Goal: Information Seeking & Learning: Find specific fact

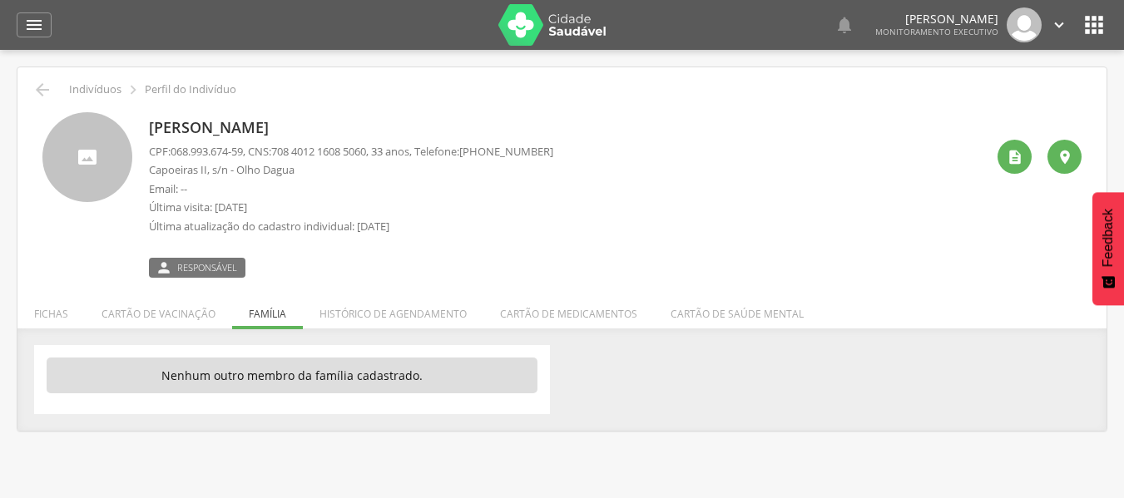
scroll to position [50, 0]
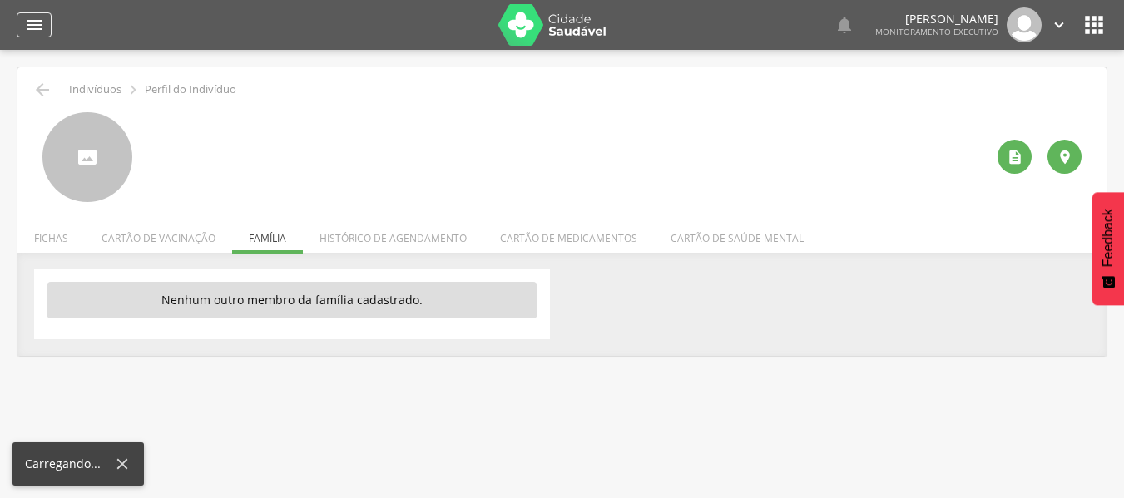
click at [38, 22] on icon "" at bounding box center [34, 25] width 20 height 20
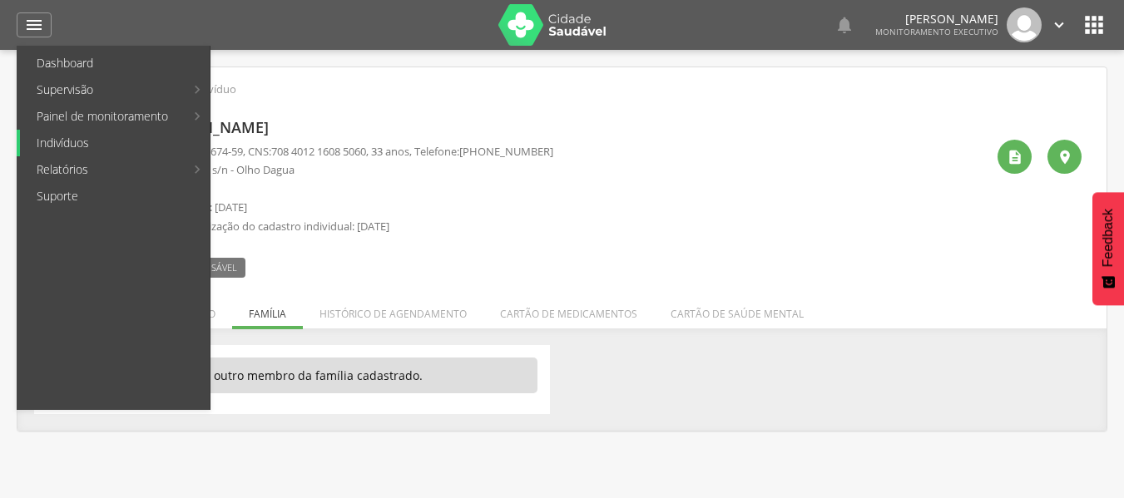
click at [51, 148] on link "Indivíduos" at bounding box center [115, 143] width 190 height 27
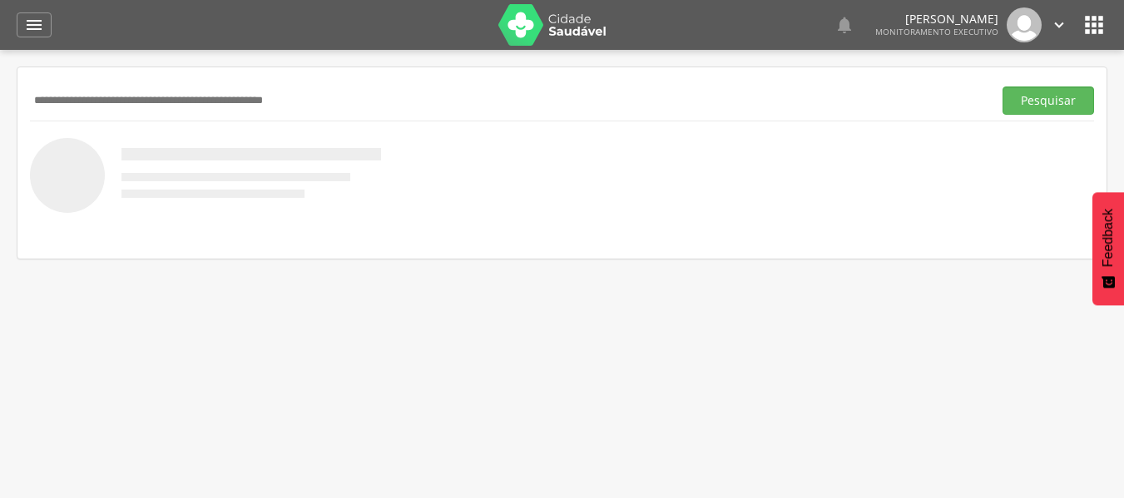
click at [87, 99] on input "text" at bounding box center [508, 101] width 956 height 28
type input "**********"
click at [1002, 87] on button "Pesquisar" at bounding box center [1048, 101] width 92 height 28
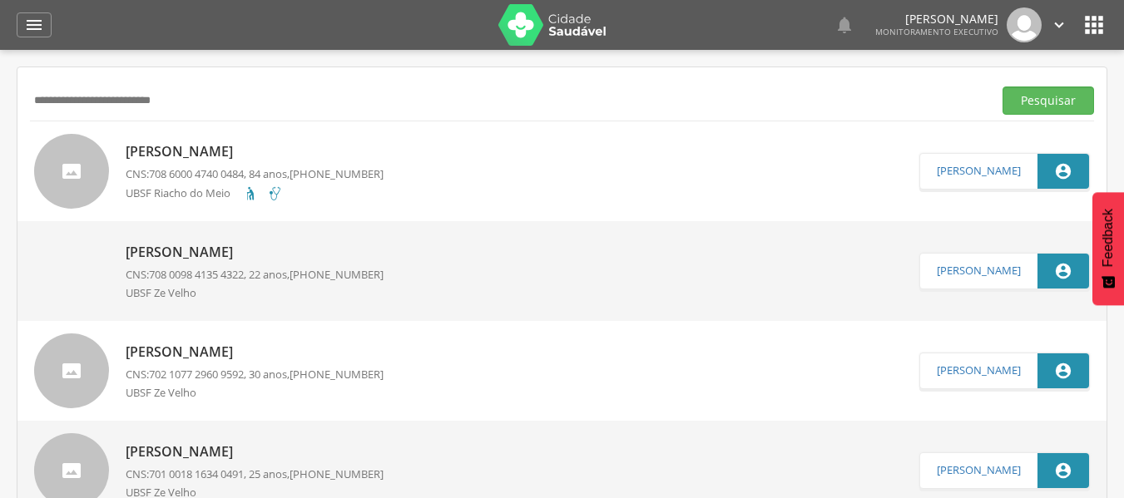
click at [205, 151] on p "[PERSON_NAME]" at bounding box center [255, 151] width 258 height 19
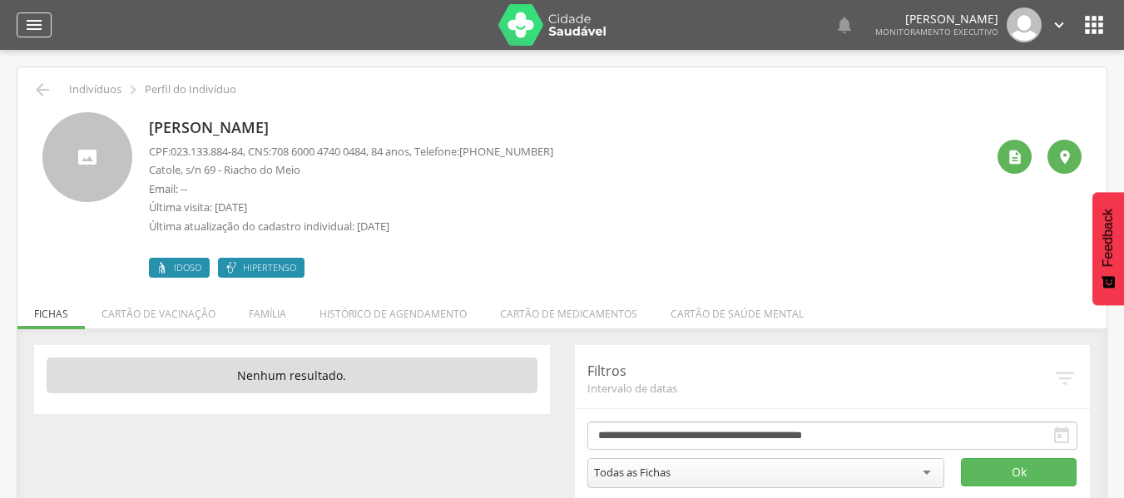
click at [32, 29] on icon "" at bounding box center [34, 25] width 20 height 20
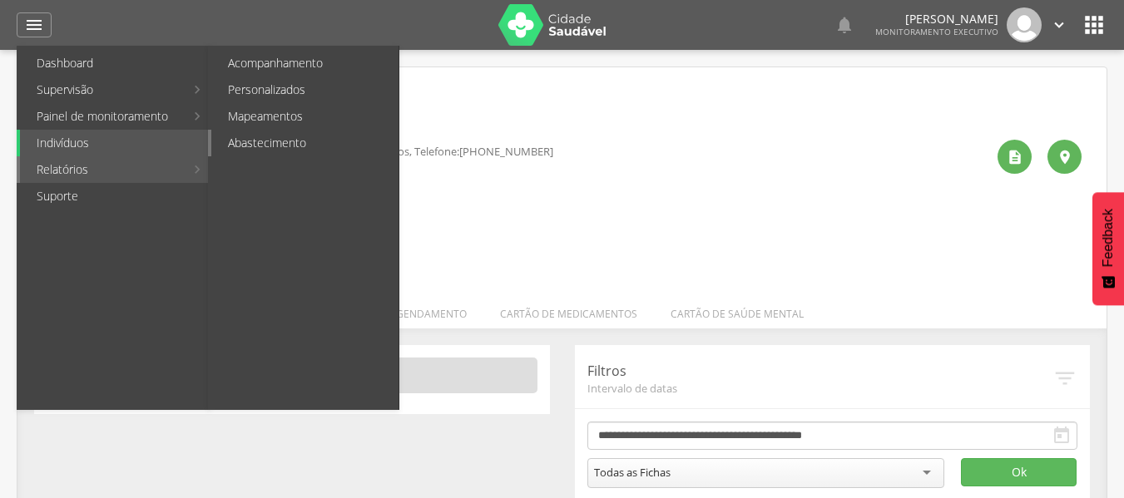
click at [251, 146] on link "Abastecimento" at bounding box center [304, 143] width 187 height 27
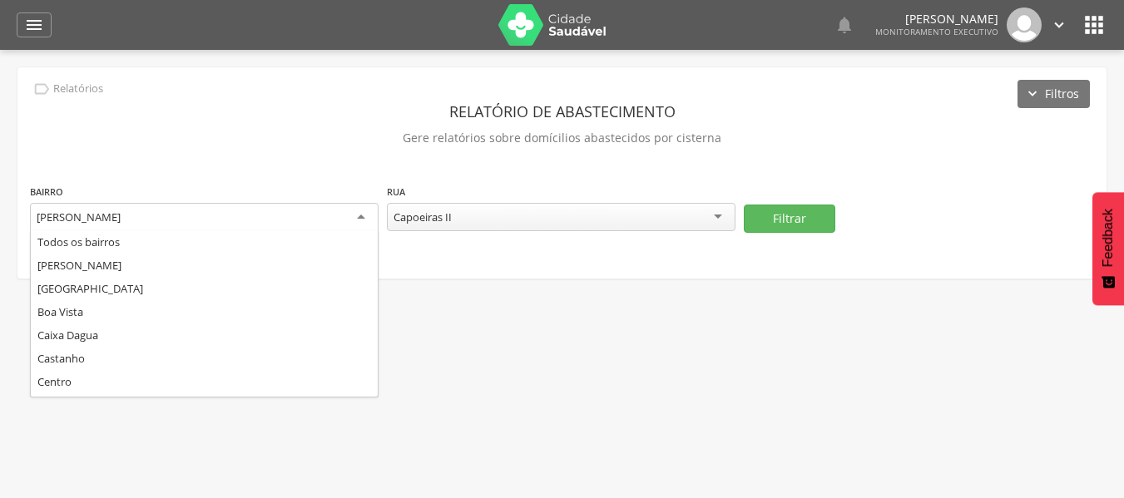
click at [357, 215] on div "[PERSON_NAME]" at bounding box center [204, 218] width 349 height 30
type input "**"
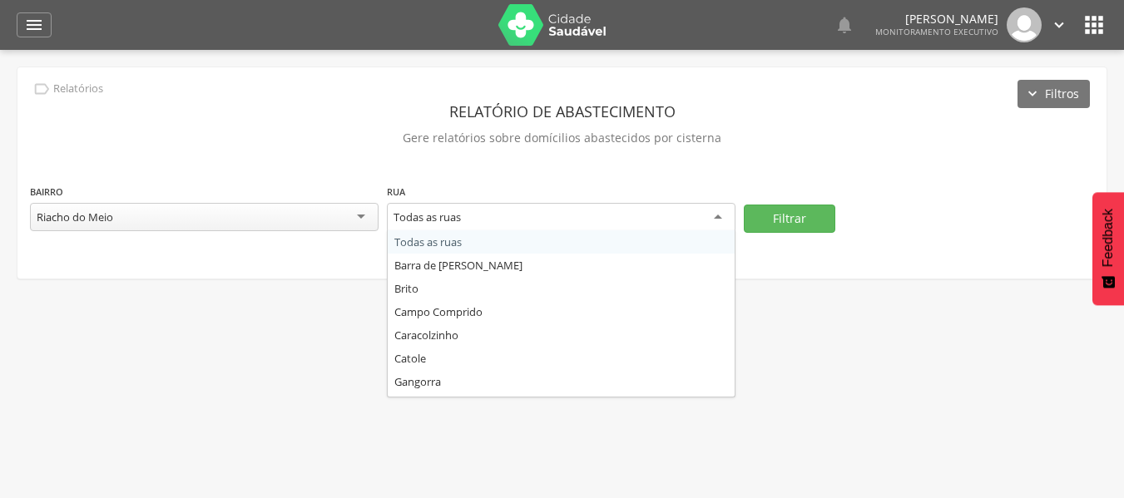
click at [720, 218] on div "Todas as ruas" at bounding box center [561, 218] width 349 height 30
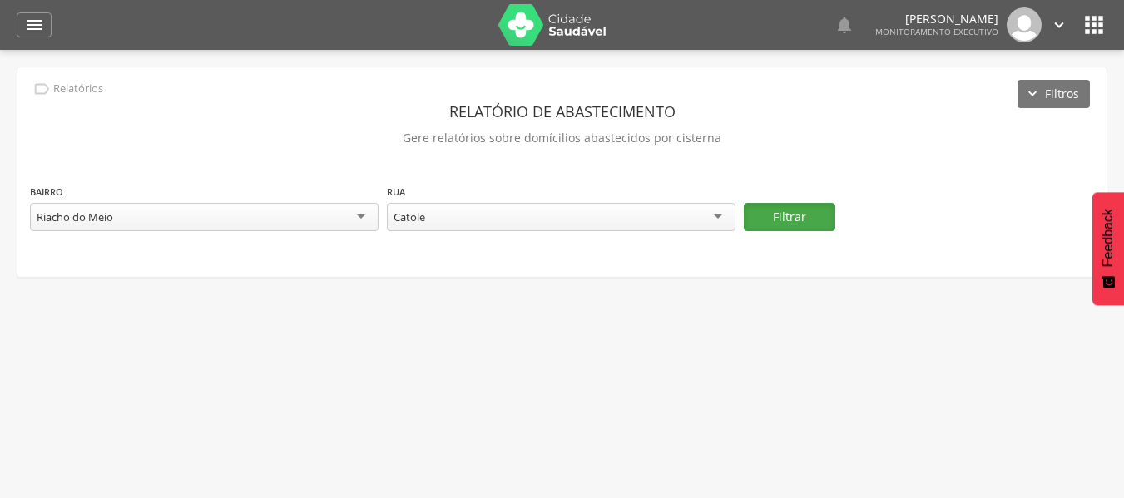
click at [823, 216] on button "Filtrar" at bounding box center [790, 217] width 92 height 28
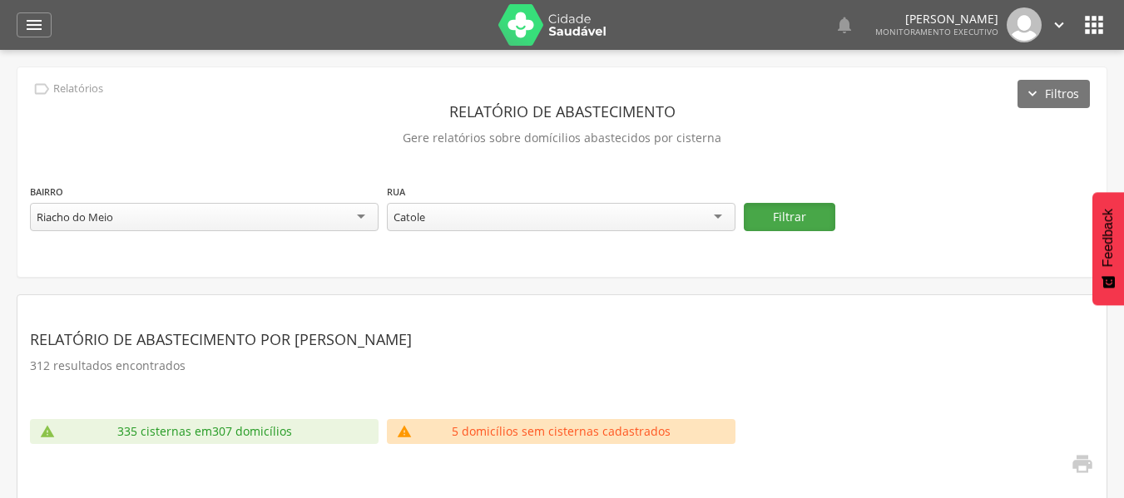
click at [779, 215] on button "Filtrar" at bounding box center [790, 217] width 92 height 28
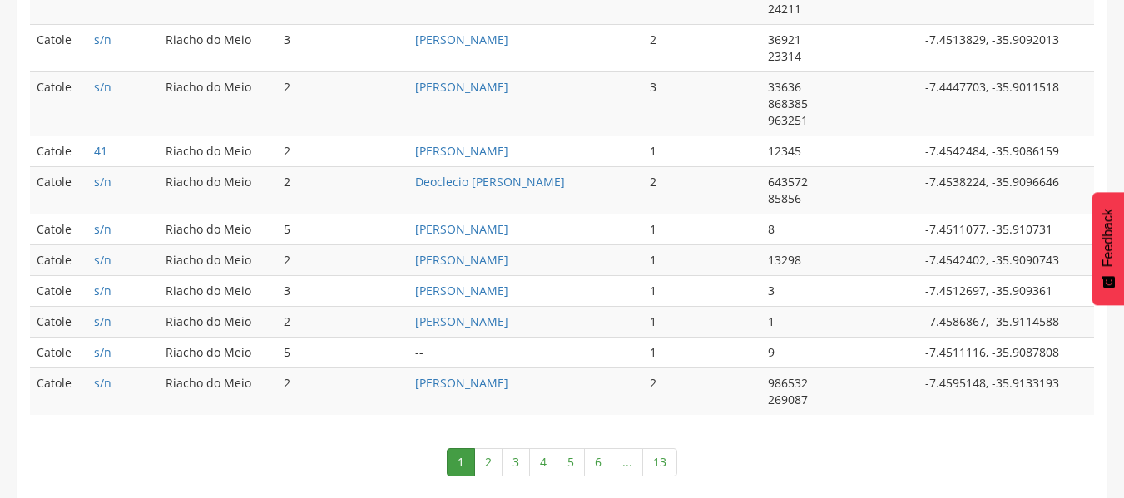
scroll to position [1007, 0]
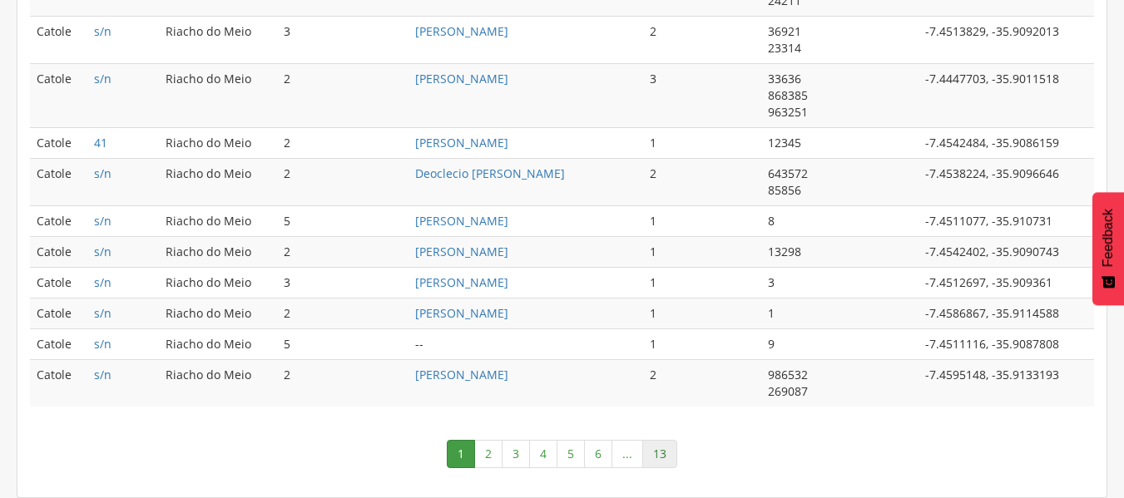
click at [661, 456] on link "13" at bounding box center [659, 454] width 35 height 28
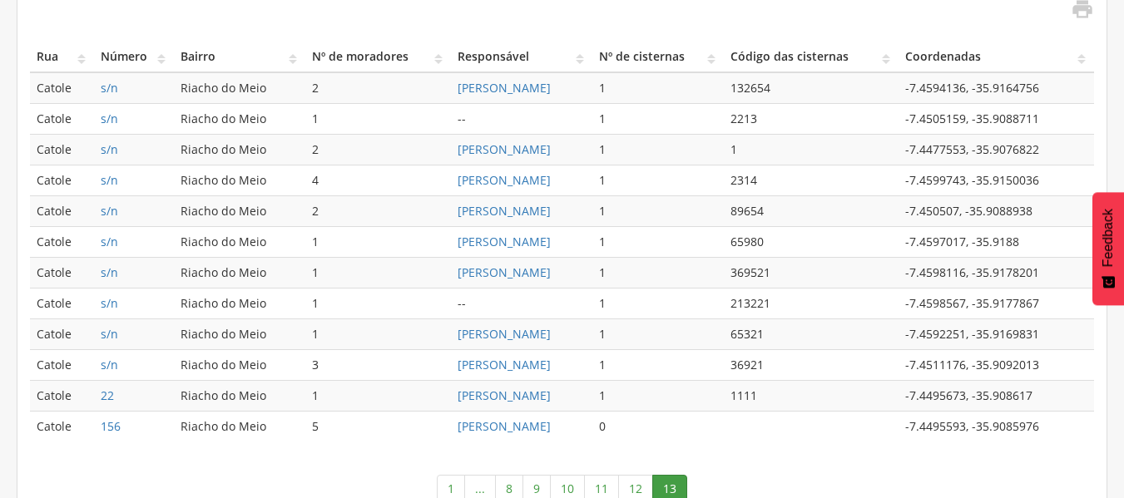
scroll to position [490, 0]
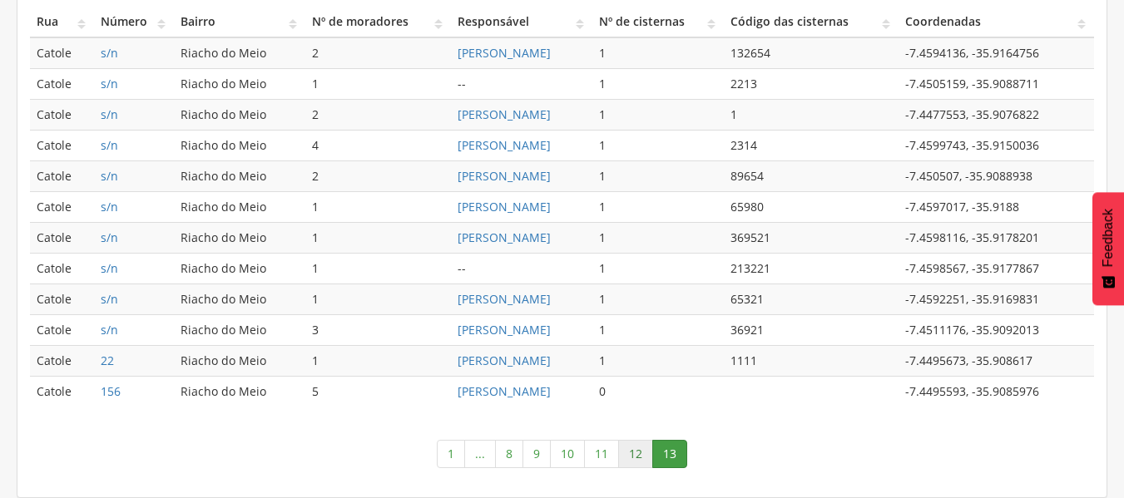
click at [636, 457] on link "12" at bounding box center [635, 454] width 35 height 28
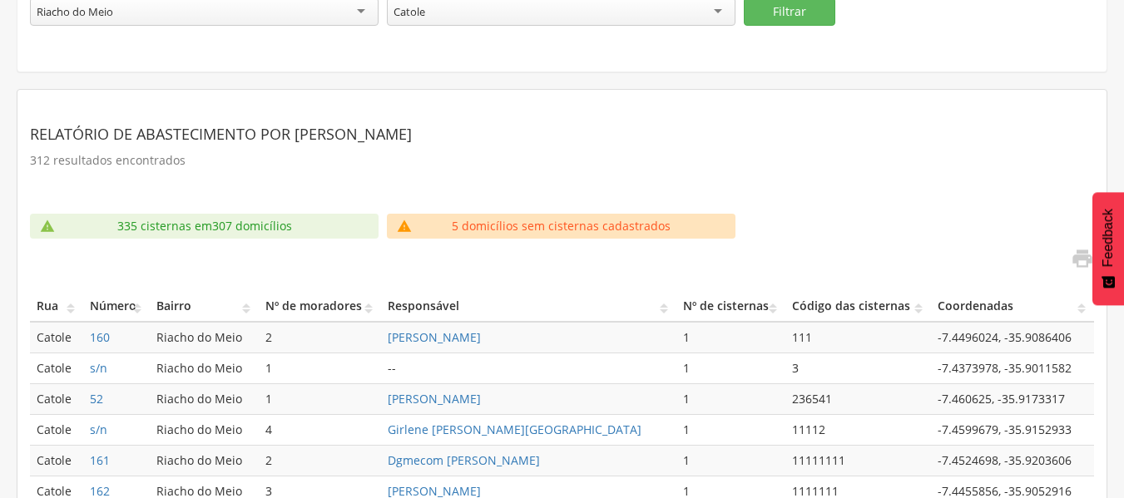
scroll to position [0, 0]
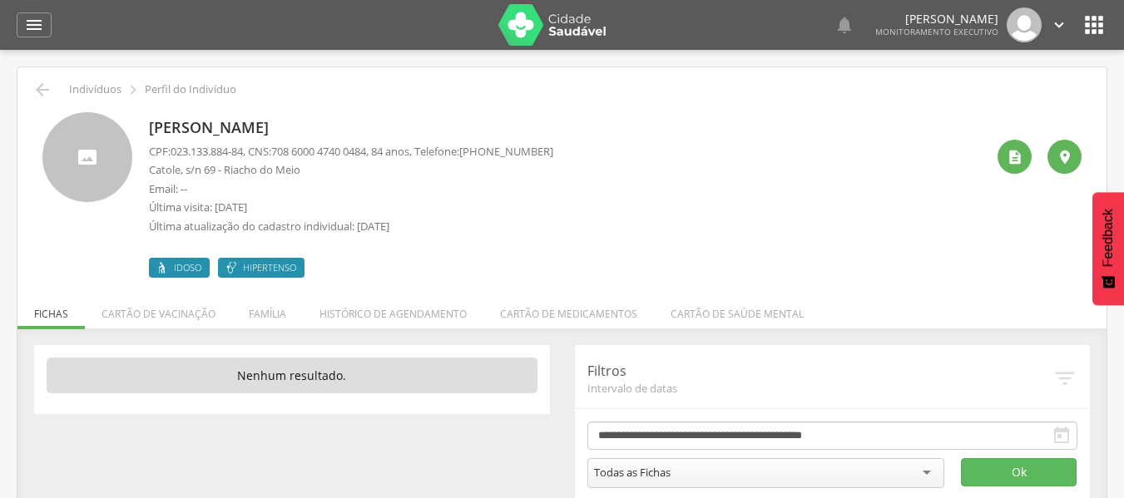
click at [271, 312] on li "Família" at bounding box center [267, 309] width 71 height 39
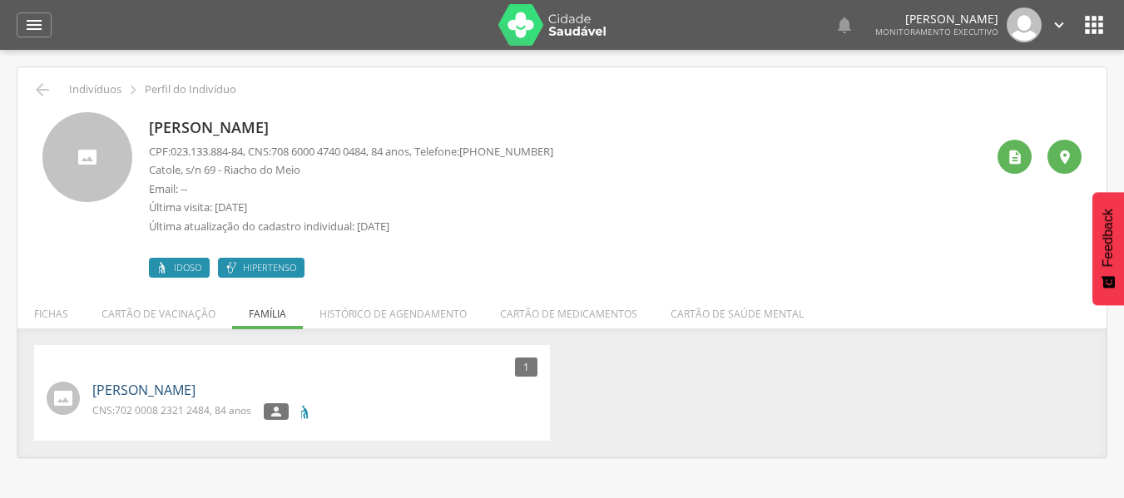
click at [195, 394] on link "[PERSON_NAME]" at bounding box center [143, 390] width 103 height 19
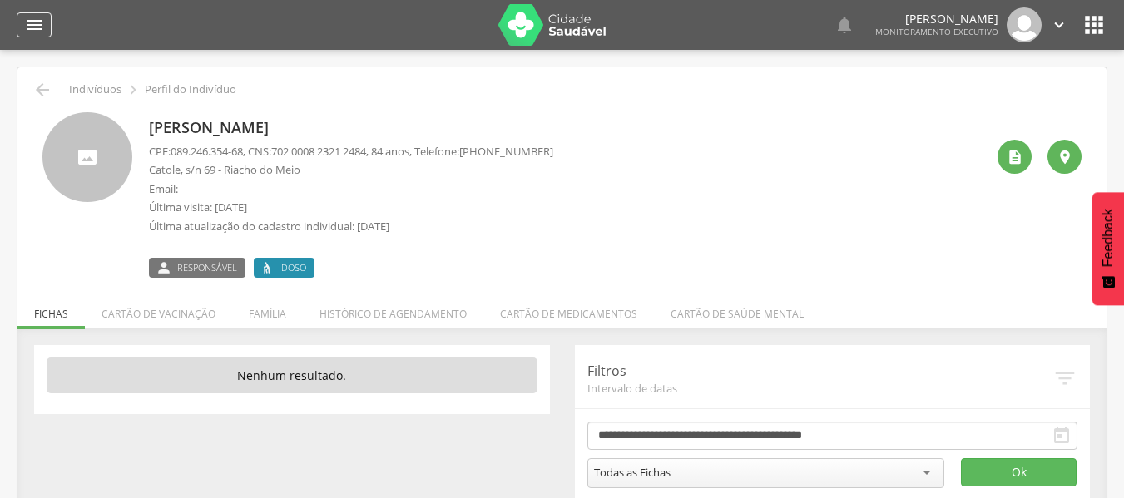
click at [35, 29] on icon "" at bounding box center [34, 25] width 20 height 20
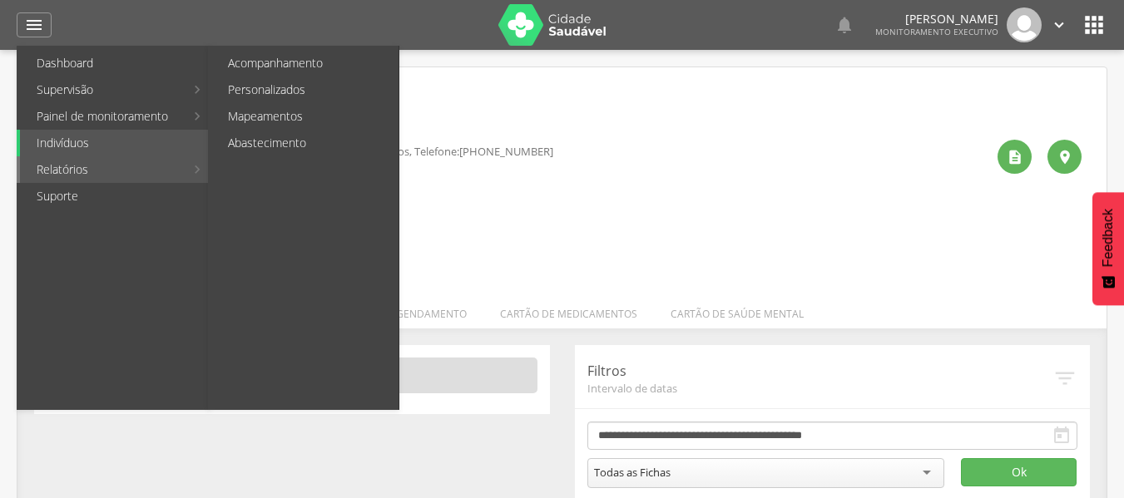
click at [67, 168] on link "Relatórios" at bounding box center [102, 169] width 165 height 27
click at [275, 146] on link "Abastecimento" at bounding box center [304, 143] width 187 height 27
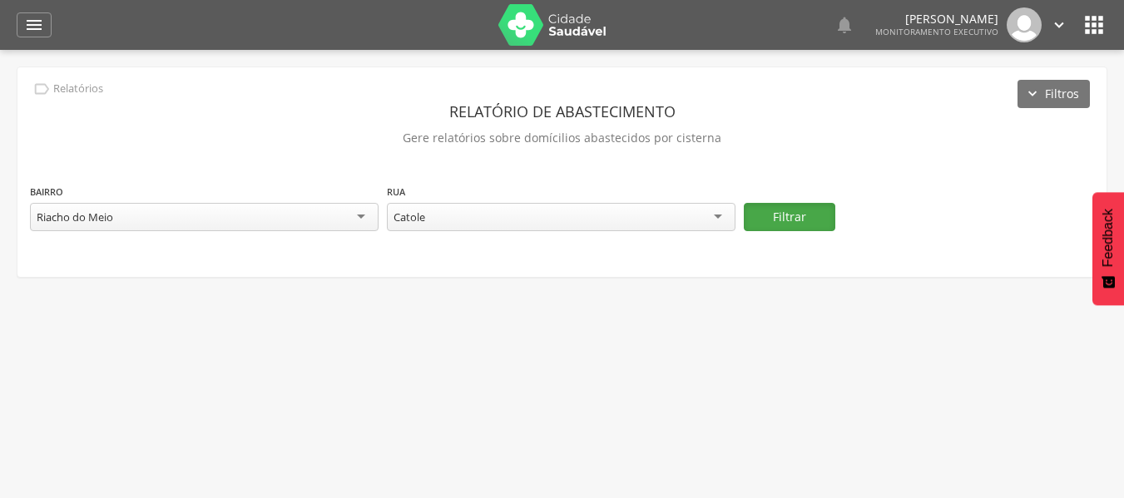
click at [803, 227] on button "Filtrar" at bounding box center [790, 217] width 92 height 28
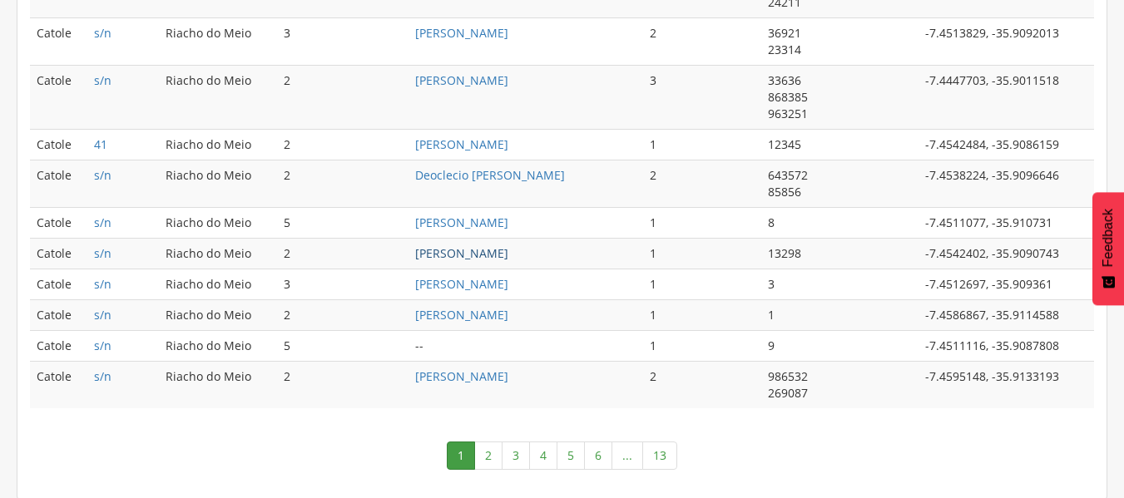
scroll to position [1007, 0]
click at [449, 373] on link "[PERSON_NAME]" at bounding box center [461, 375] width 93 height 16
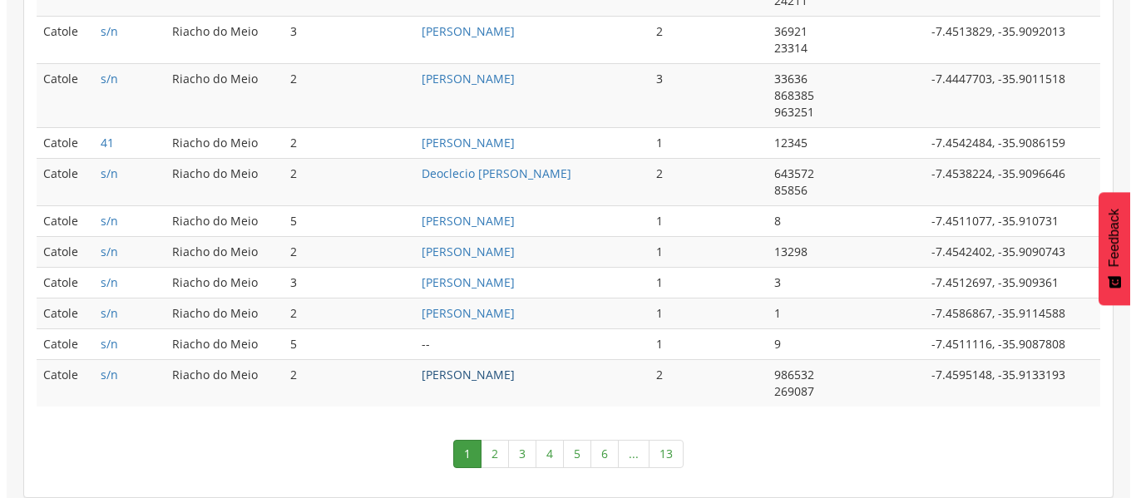
scroll to position [50, 0]
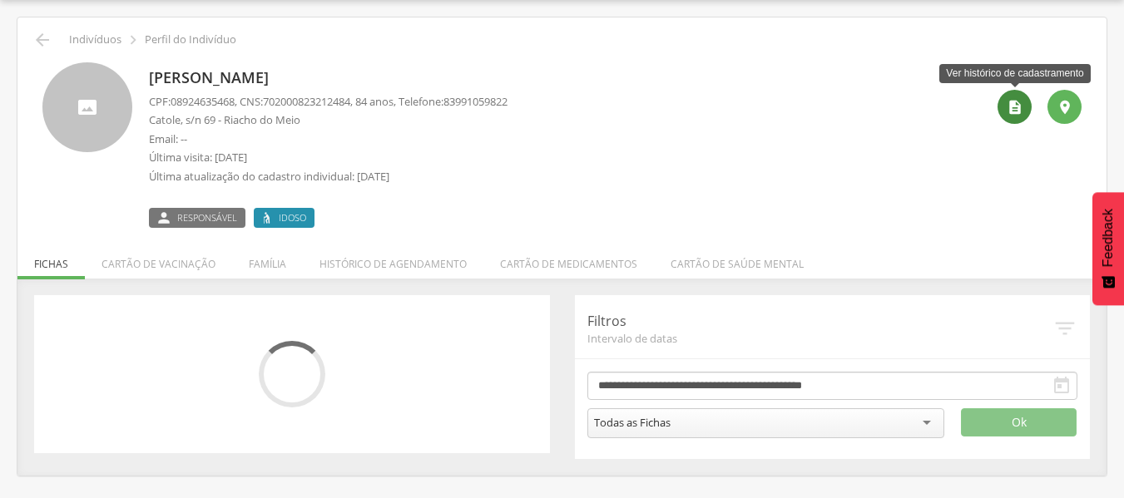
click at [1017, 111] on icon "" at bounding box center [1015, 107] width 17 height 17
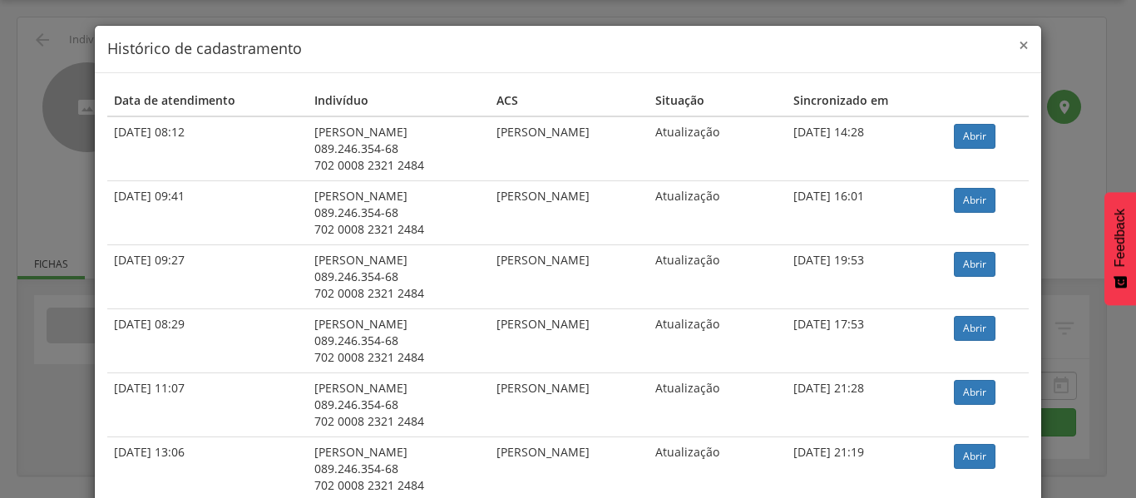
click at [1020, 51] on span "×" at bounding box center [1024, 44] width 10 height 23
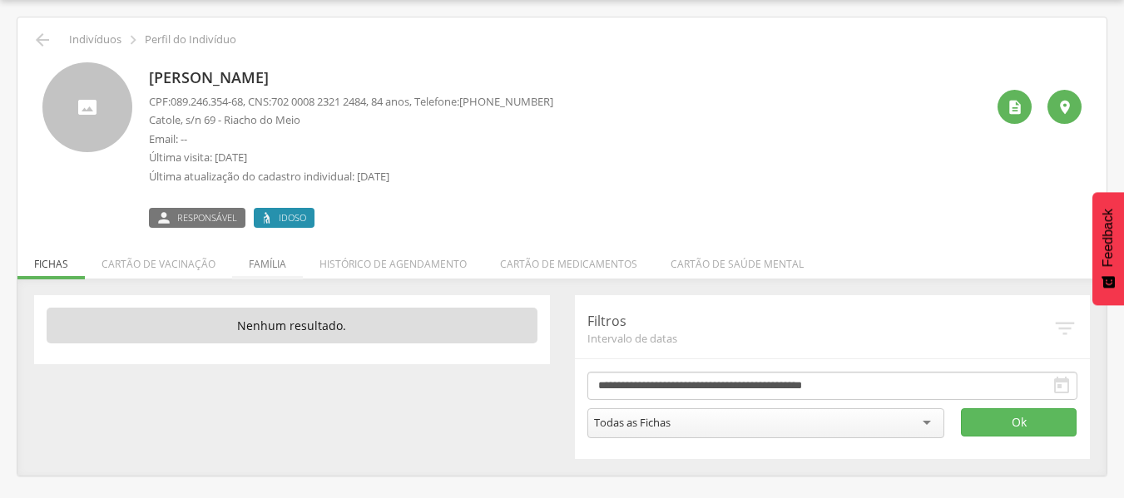
click at [272, 265] on li "Família" at bounding box center [267, 259] width 71 height 39
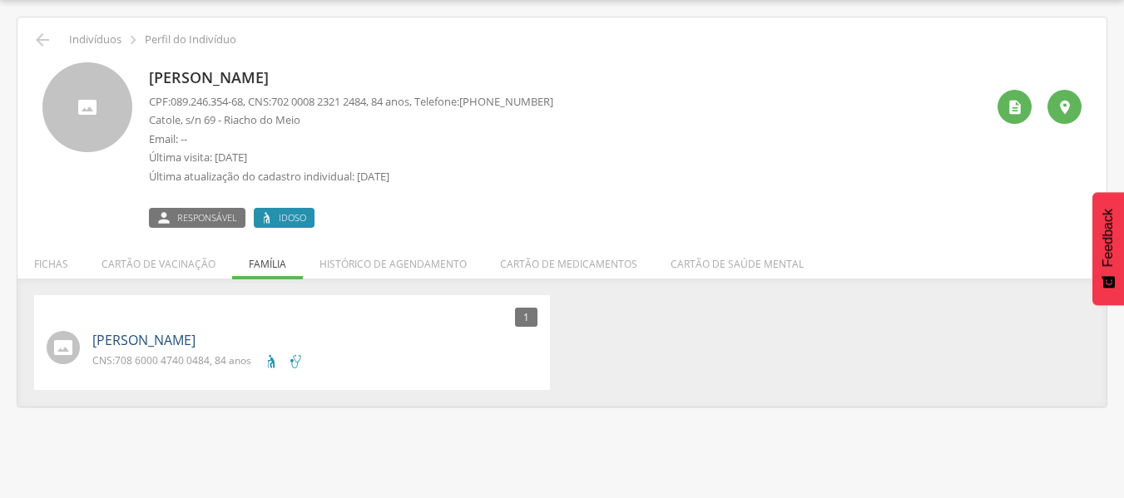
click at [171, 346] on link "[PERSON_NAME]" at bounding box center [143, 340] width 103 height 19
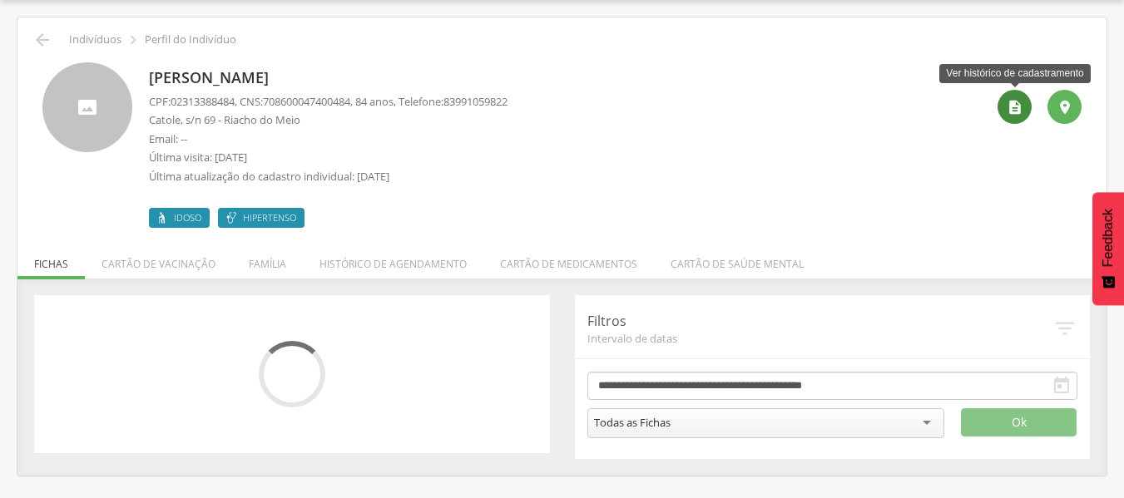
click at [1003, 114] on div "" at bounding box center [1014, 107] width 34 height 34
